Goal: Information Seeking & Learning: Learn about a topic

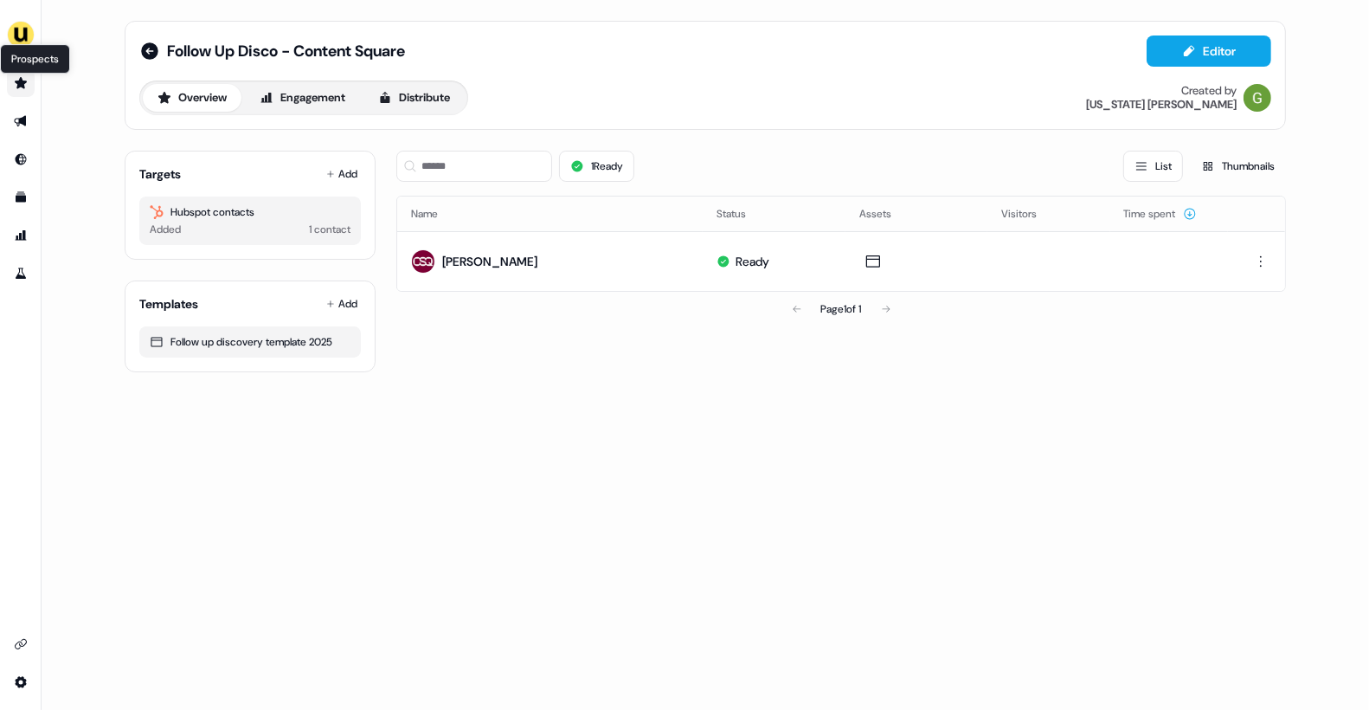
click at [18, 81] on icon "Go to prospects" at bounding box center [21, 82] width 12 height 11
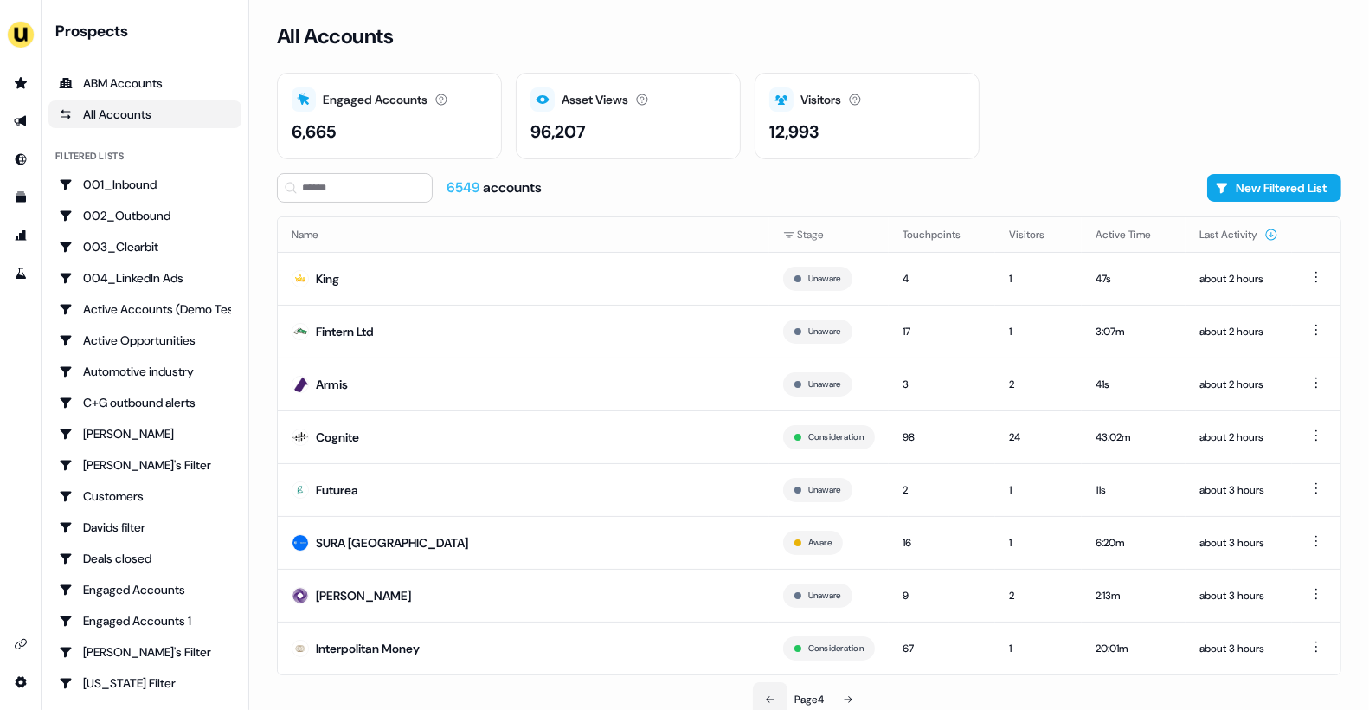
click at [765, 694] on icon at bounding box center [770, 699] width 10 height 10
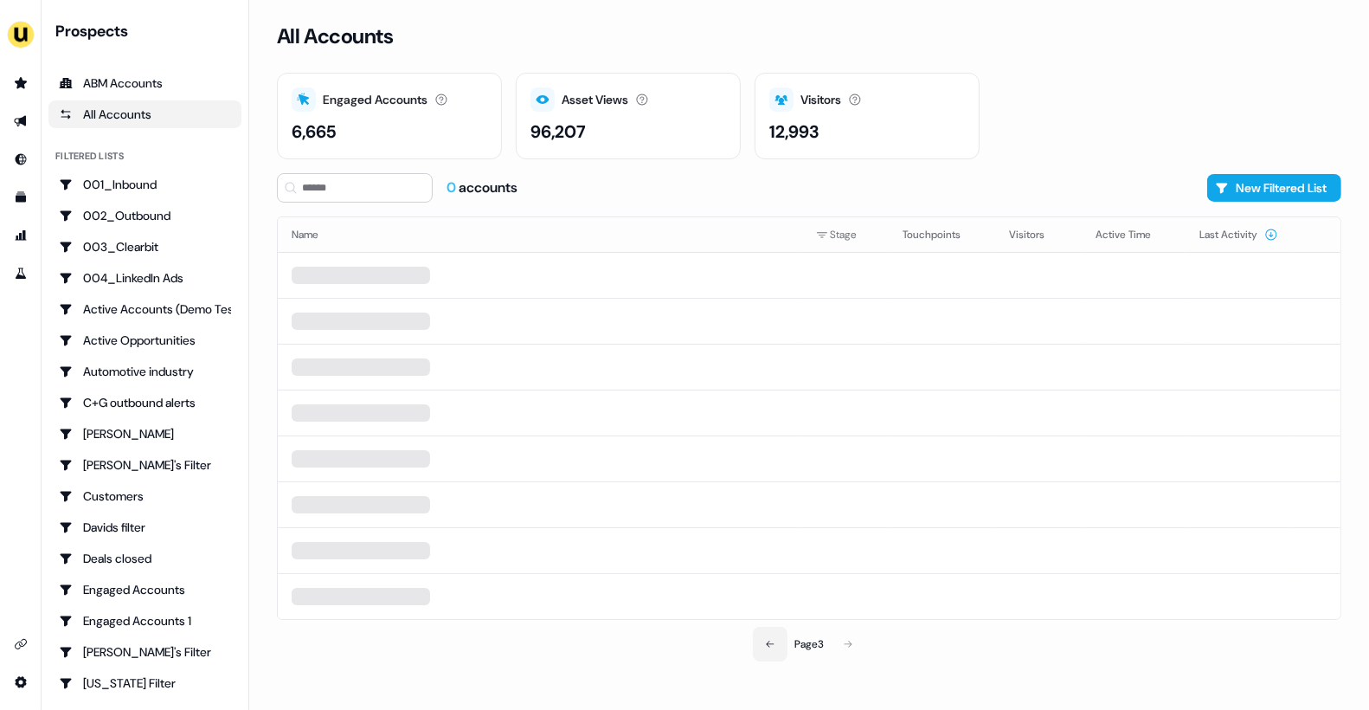
click at [765, 643] on icon at bounding box center [770, 644] width 10 height 10
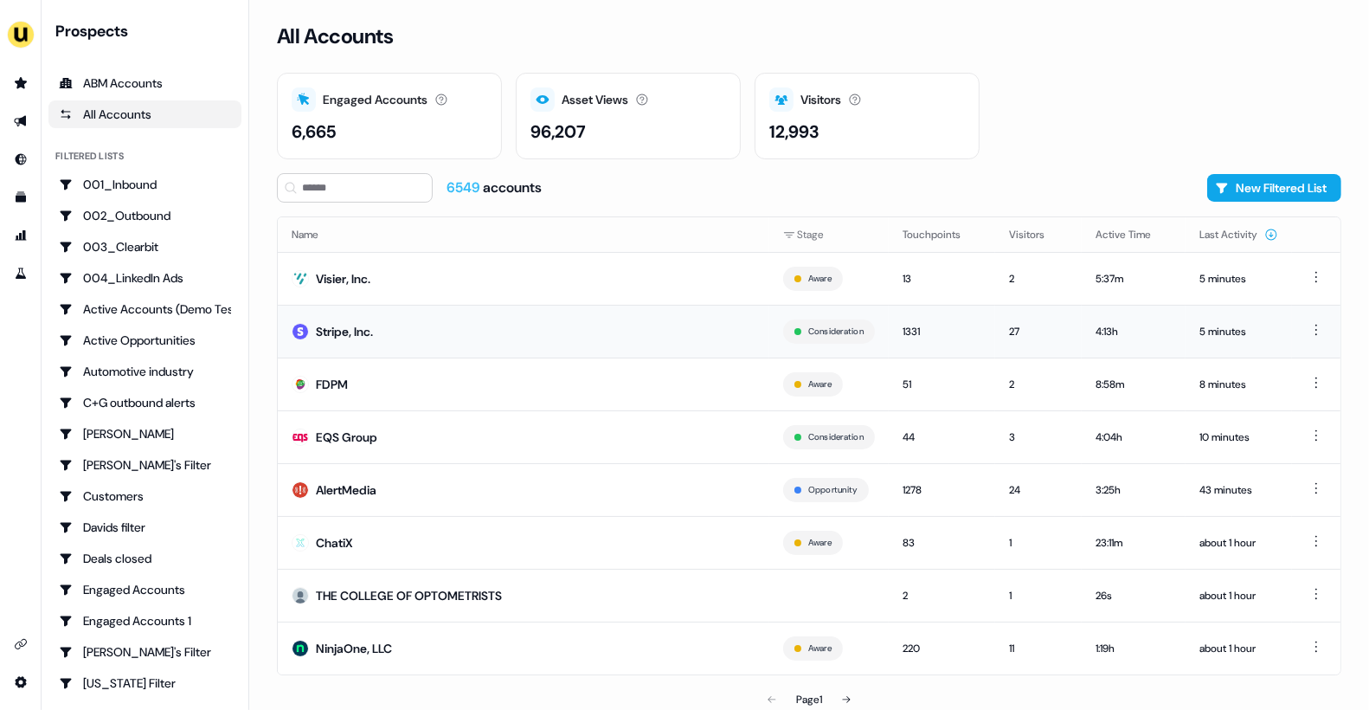
click at [457, 334] on td "Stripe, Inc." at bounding box center [524, 331] width 492 height 53
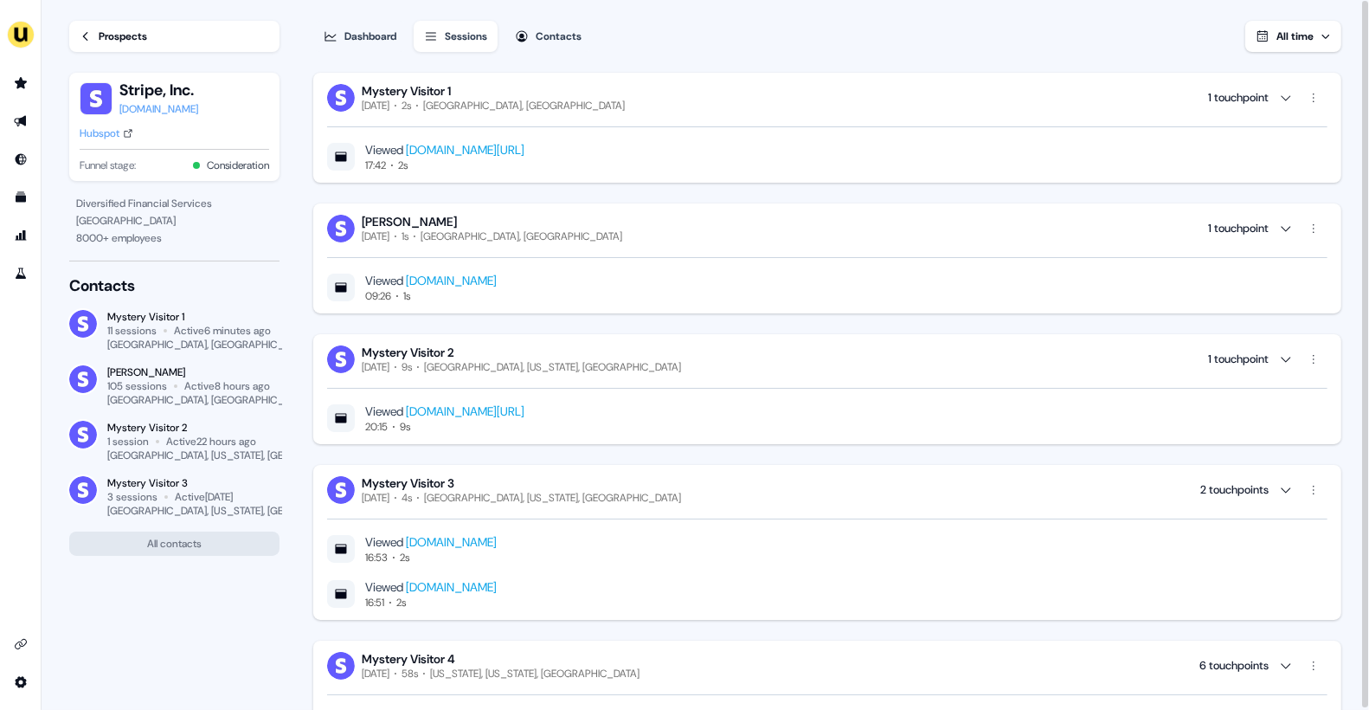
drag, startPoint x: 526, startPoint y: 107, endPoint x: 420, endPoint y: 107, distance: 106.5
click at [420, 107] on div "Mystery Visitor 1 Today 2s Mississauga, Canada 1 touchpoint" at bounding box center [827, 97] width 1001 height 29
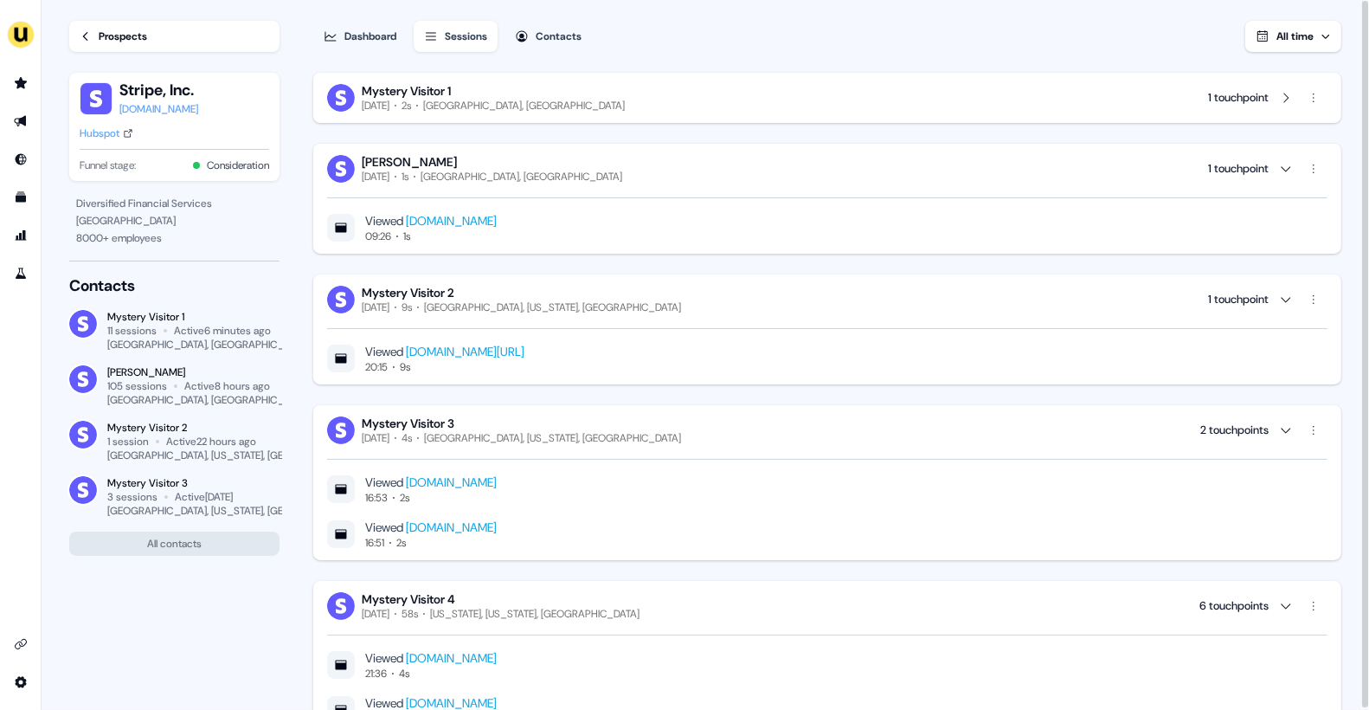
click at [434, 105] on div "Mississauga, Canada" at bounding box center [524, 106] width 202 height 14
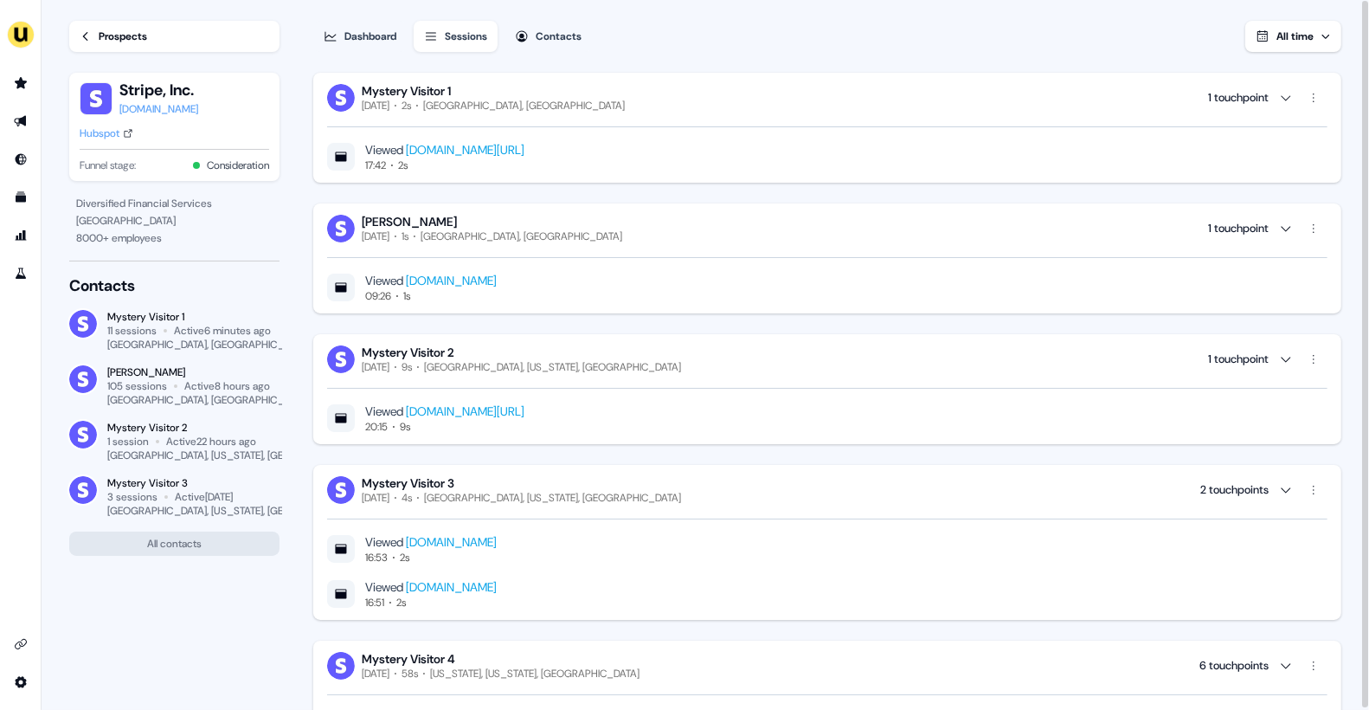
click at [126, 23] on link "Prospects" at bounding box center [174, 36] width 210 height 31
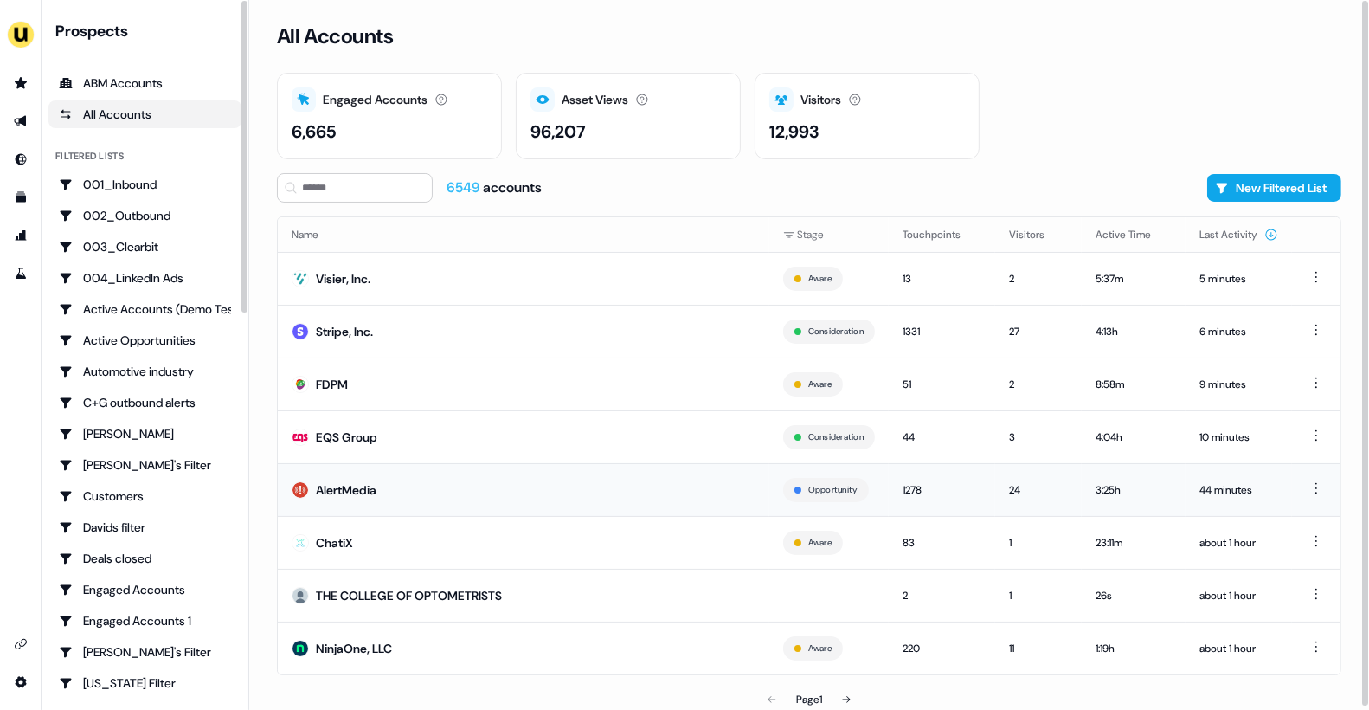
scroll to position [3, 0]
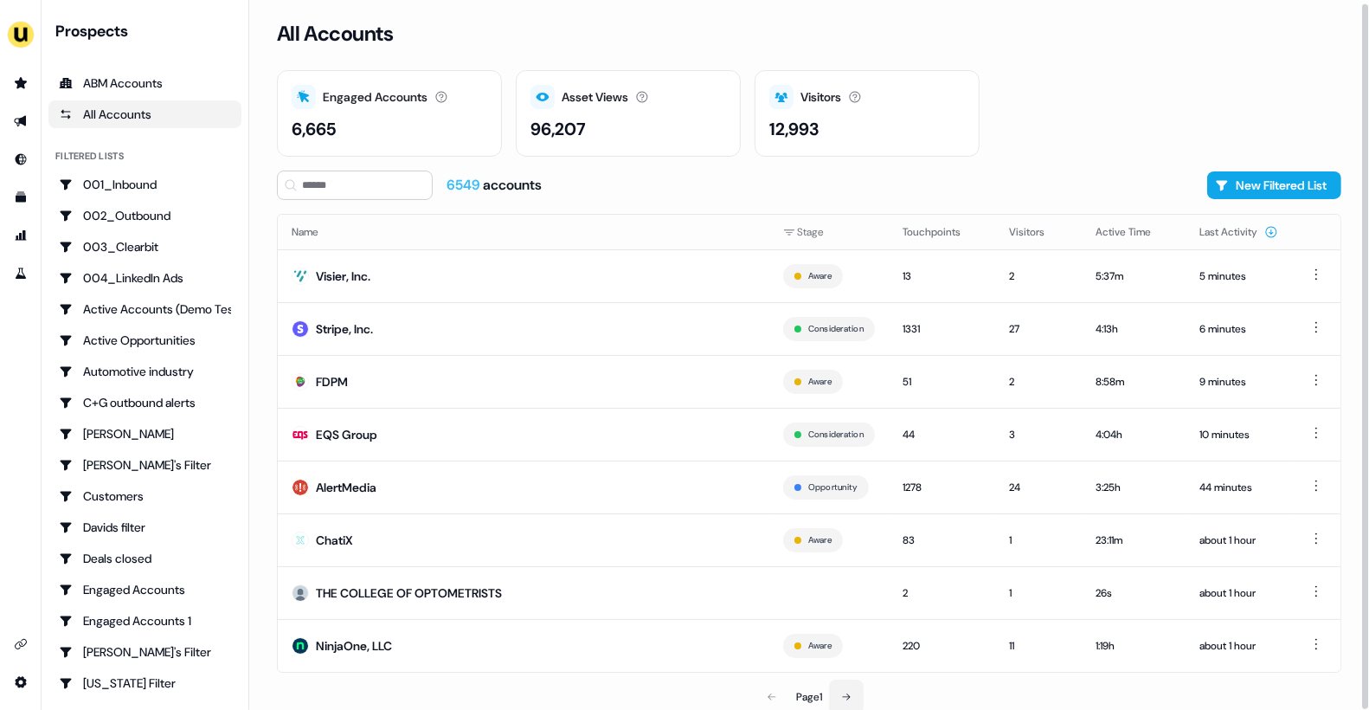
click at [841, 686] on button at bounding box center [846, 697] width 35 height 35
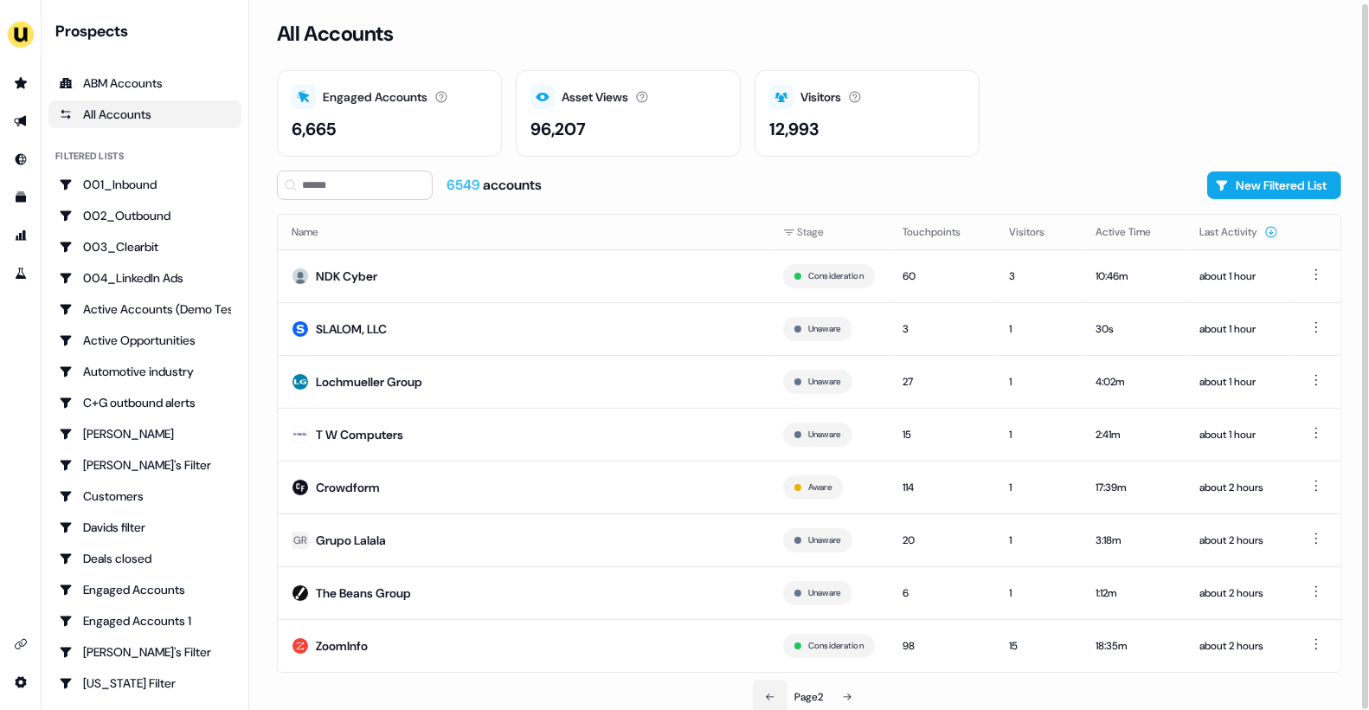
click at [768, 683] on button at bounding box center [770, 697] width 35 height 35
